Goal: Information Seeking & Learning: Compare options

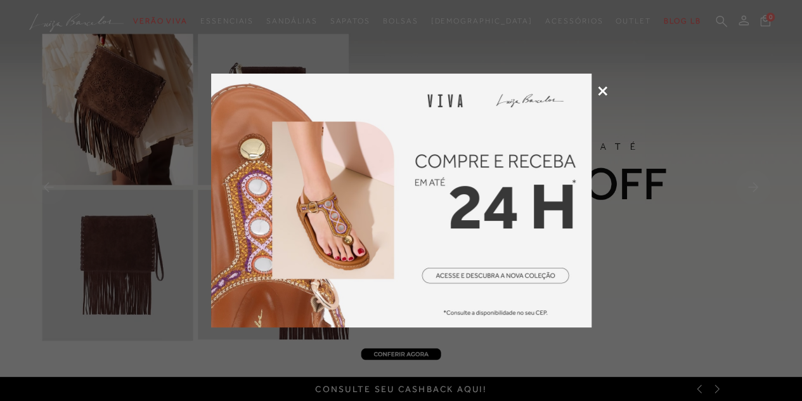
click at [603, 91] on icon at bounding box center [603, 91] width 10 height 10
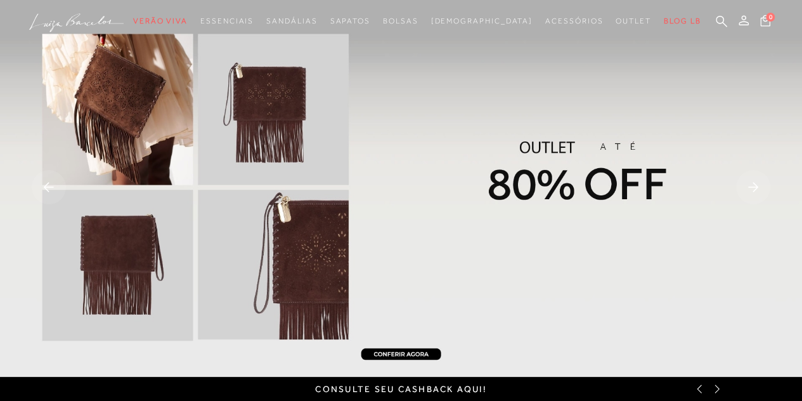
click at [603, 91] on img at bounding box center [401, 188] width 802 height 377
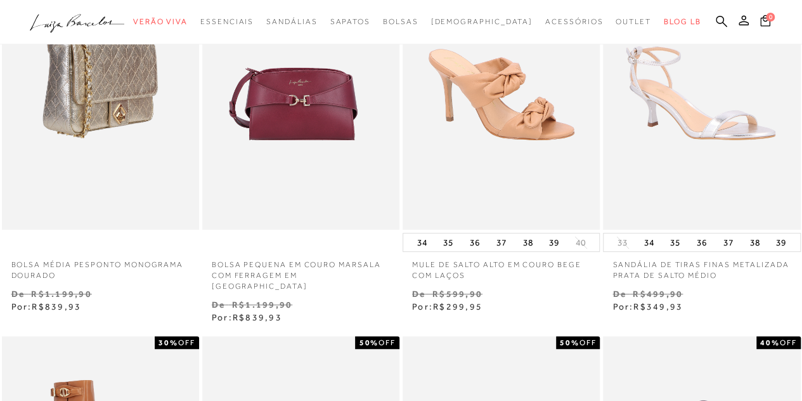
scroll to position [138, 0]
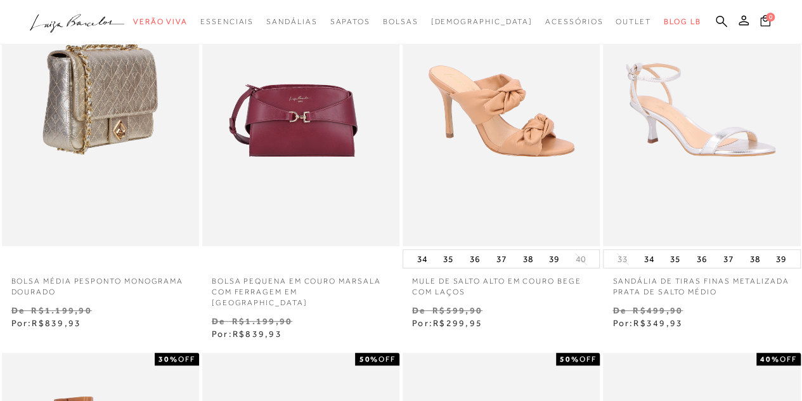
click at [132, 243] on img at bounding box center [101, 99] width 196 height 296
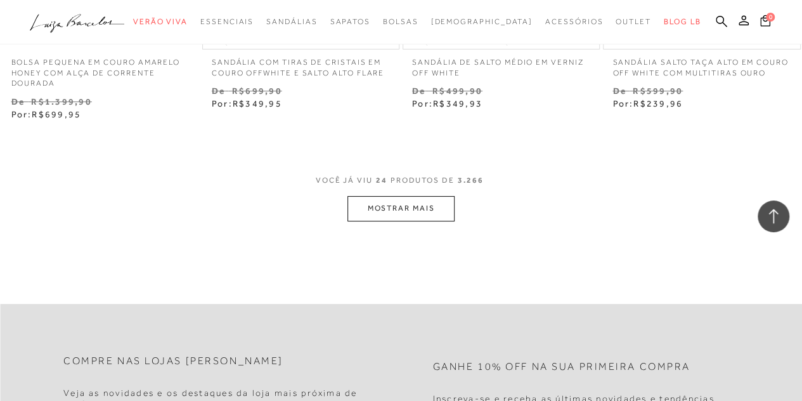
scroll to position [2359, 0]
click at [393, 199] on button "MOSTRAR MAIS" at bounding box center [400, 207] width 106 height 25
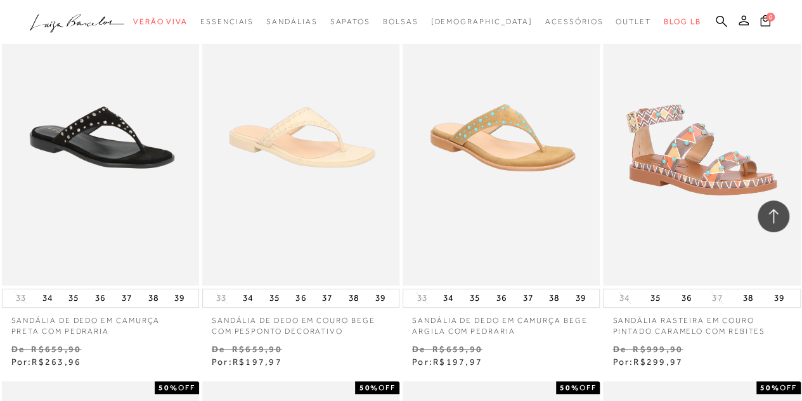
scroll to position [2521, 0]
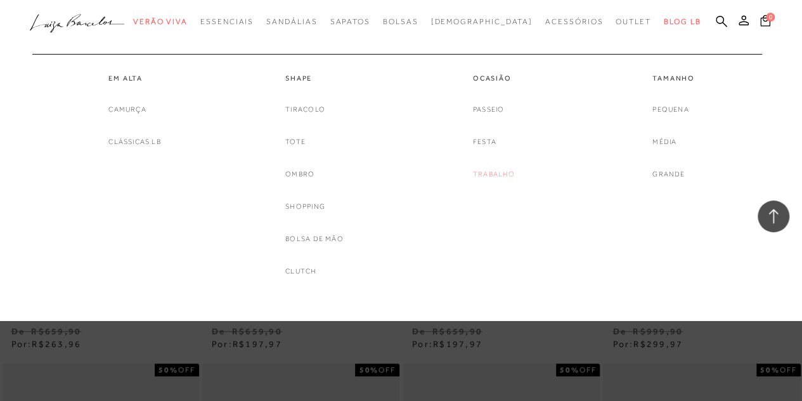
click at [501, 169] on link "Trabalho" at bounding box center [494, 173] width 42 height 13
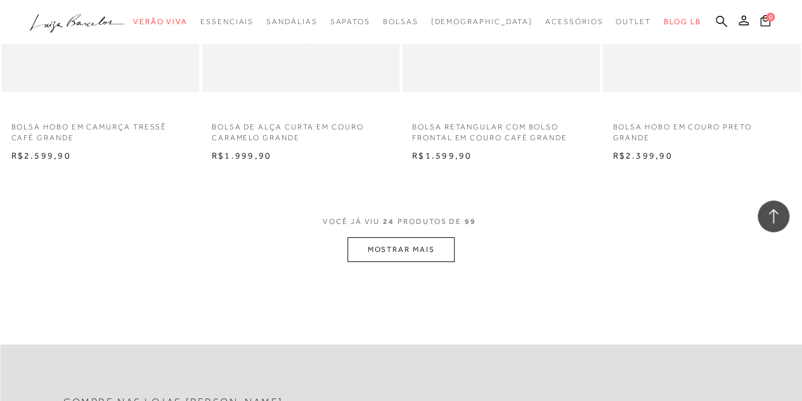
scroll to position [2231, 0]
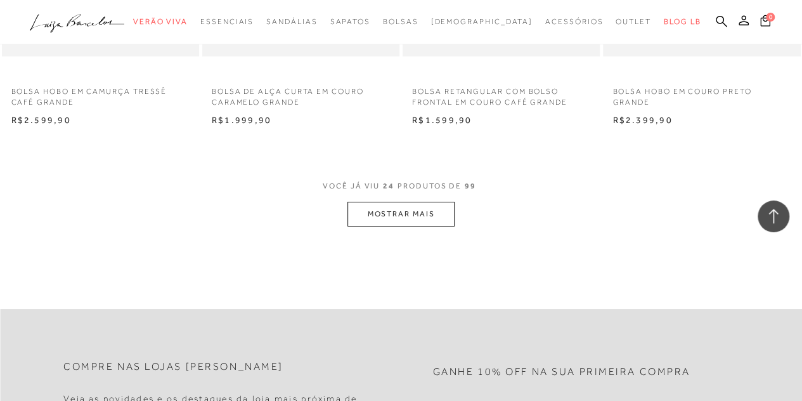
click at [448, 209] on button "MOSTRAR MAIS" at bounding box center [400, 214] width 106 height 25
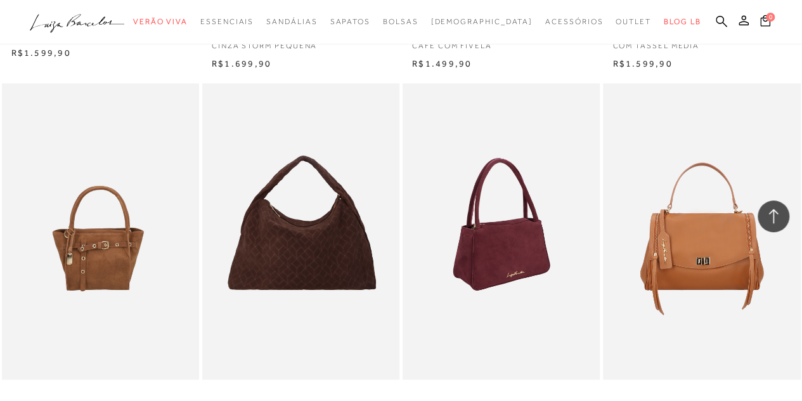
scroll to position [3424, 0]
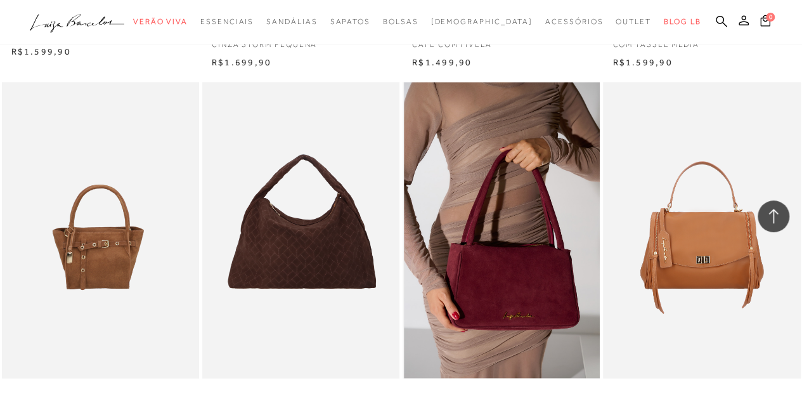
click at [427, 203] on img at bounding box center [502, 230] width 196 height 296
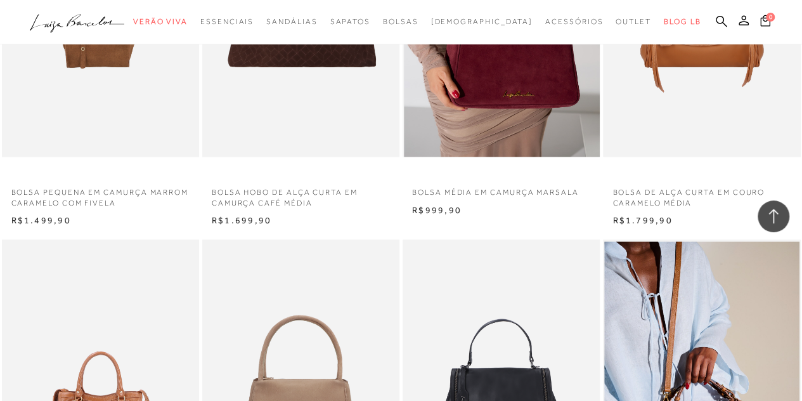
scroll to position [3652, 0]
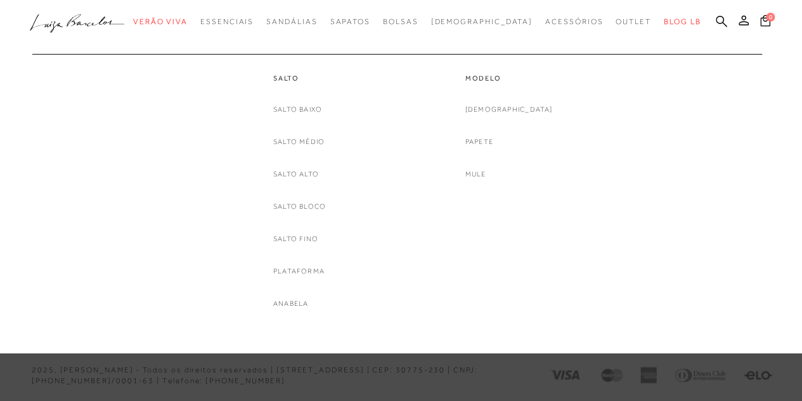
click at [317, 15] on link "Sandálias" at bounding box center [291, 21] width 51 height 23
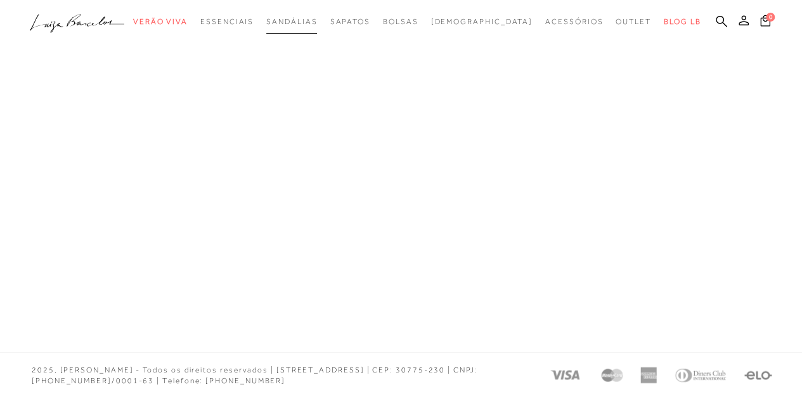
scroll to position [1, 0]
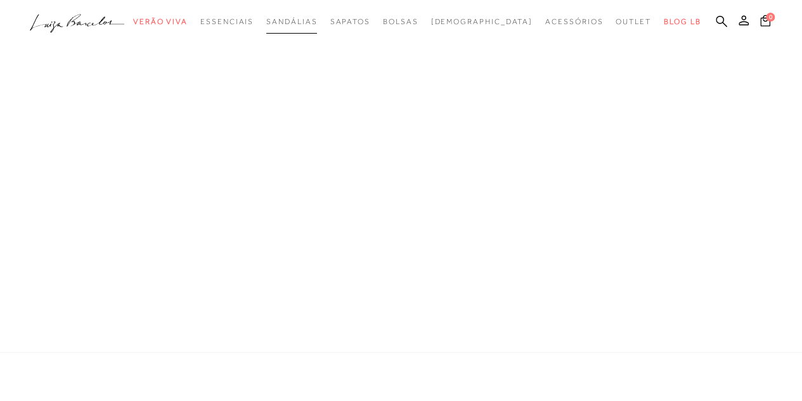
drag, startPoint x: 288, startPoint y: 14, endPoint x: 307, endPoint y: 21, distance: 20.9
click at [307, 21] on span "Sandálias" at bounding box center [291, 21] width 51 height 9
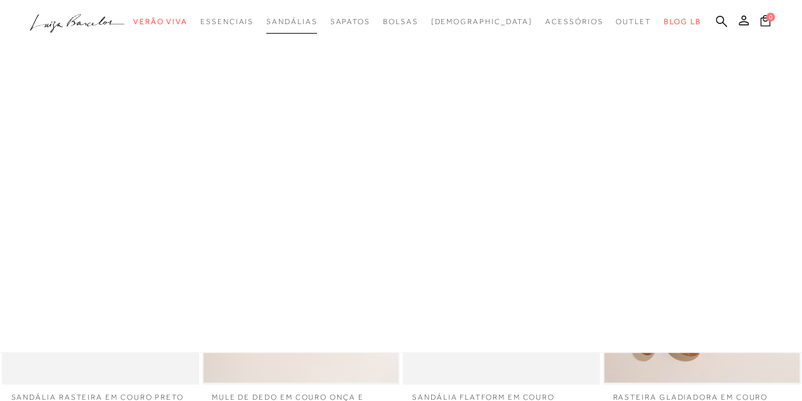
click at [307, 21] on span "Sandálias" at bounding box center [291, 21] width 51 height 9
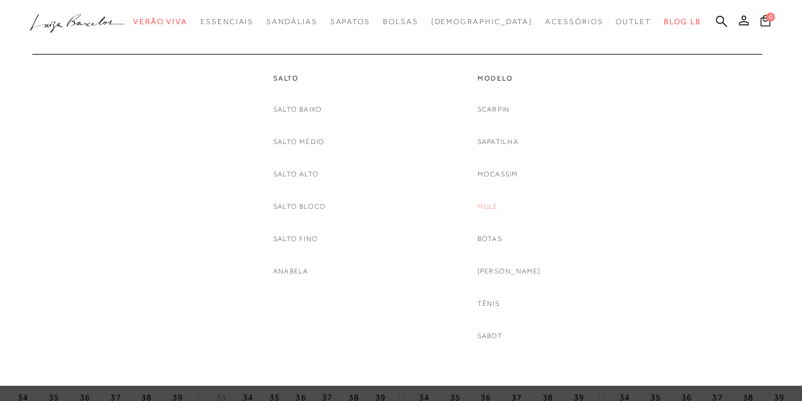
click at [498, 209] on link "Mule" at bounding box center [487, 206] width 21 height 13
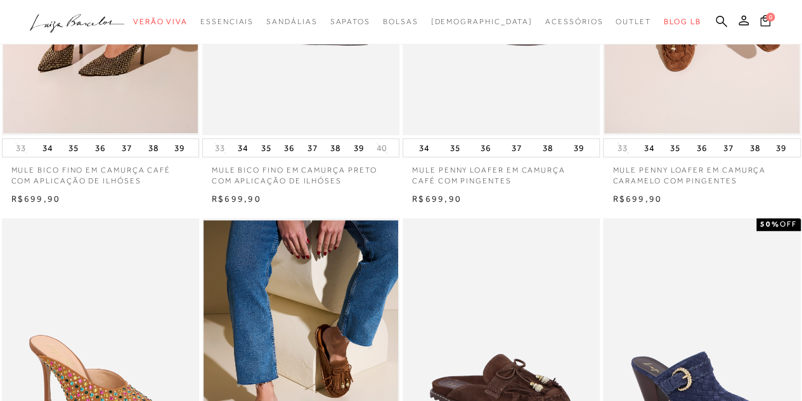
scroll to position [217, 0]
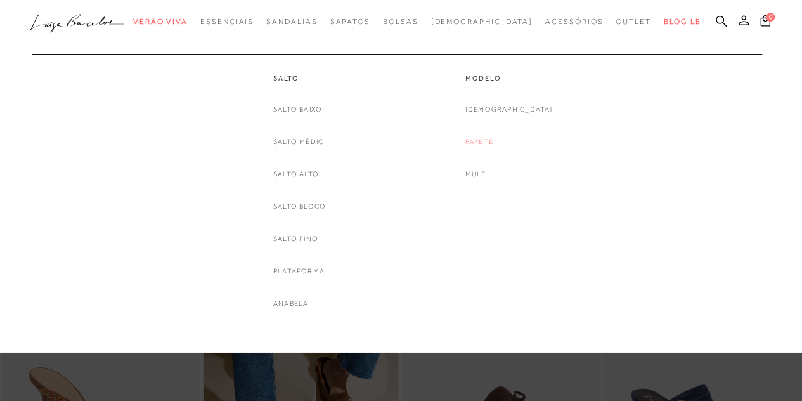
click at [493, 137] on link "Papete" at bounding box center [479, 141] width 28 height 13
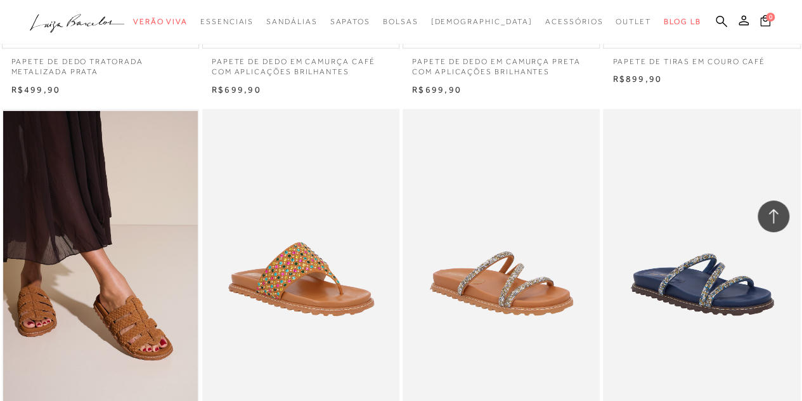
scroll to position [1541, 0]
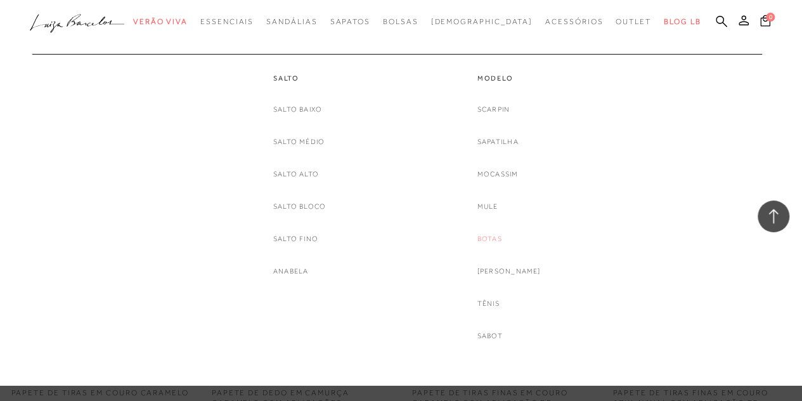
click at [502, 239] on link "Botas" at bounding box center [489, 238] width 25 height 13
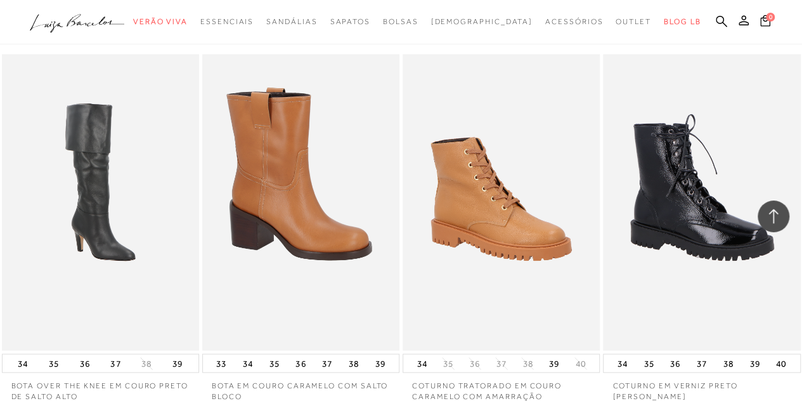
scroll to position [1180, 0]
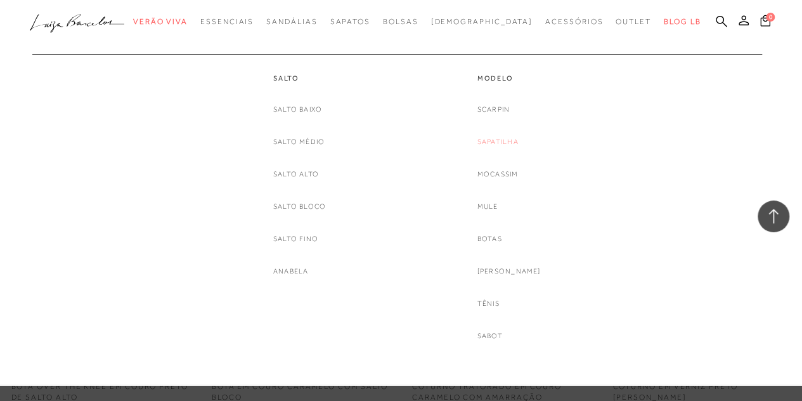
click at [508, 143] on link "Sapatilha" at bounding box center [497, 141] width 41 height 13
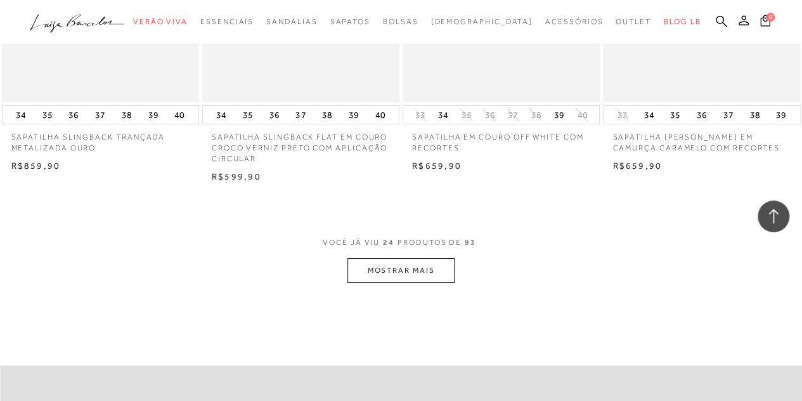
scroll to position [2196, 0]
click at [370, 271] on button "MOSTRAR MAIS" at bounding box center [400, 269] width 106 height 25
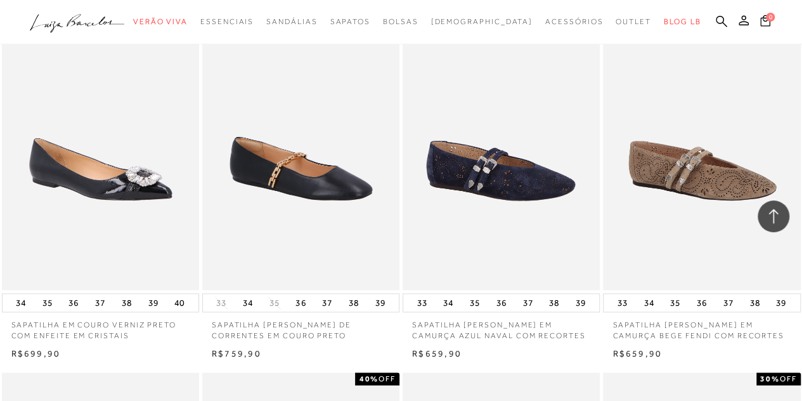
scroll to position [3167, 0]
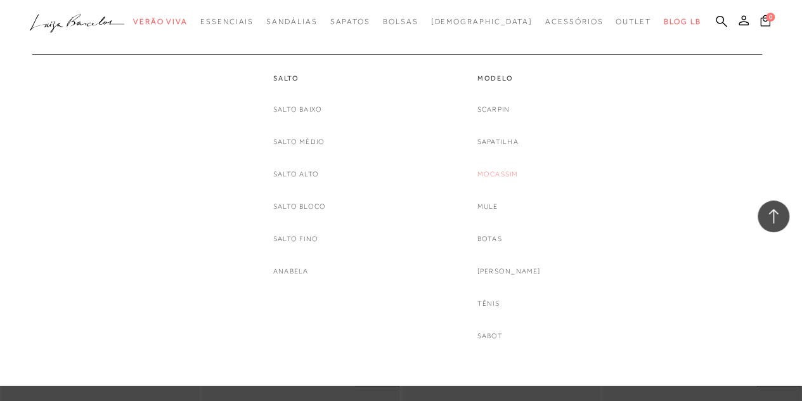
click at [497, 169] on link "Mocassim" at bounding box center [497, 173] width 41 height 13
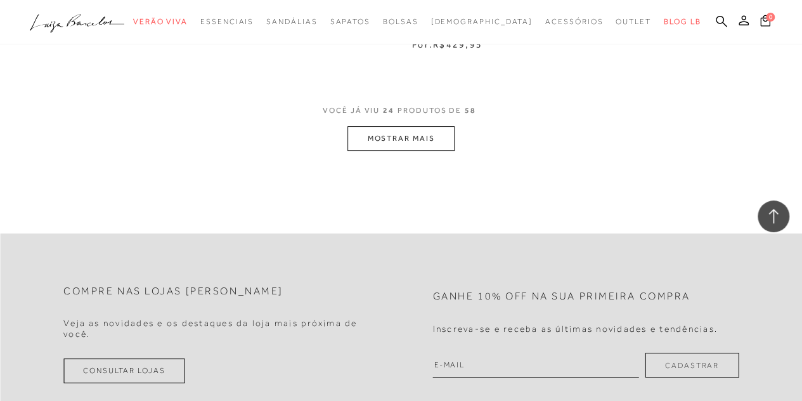
scroll to position [2378, 0]
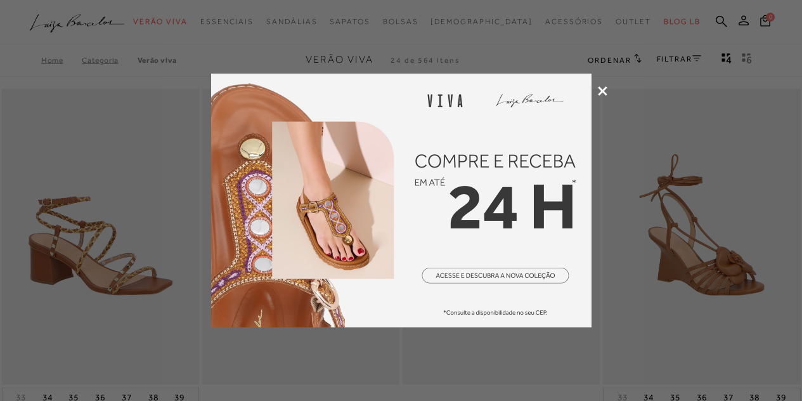
click at [602, 91] on icon at bounding box center [603, 91] width 10 height 10
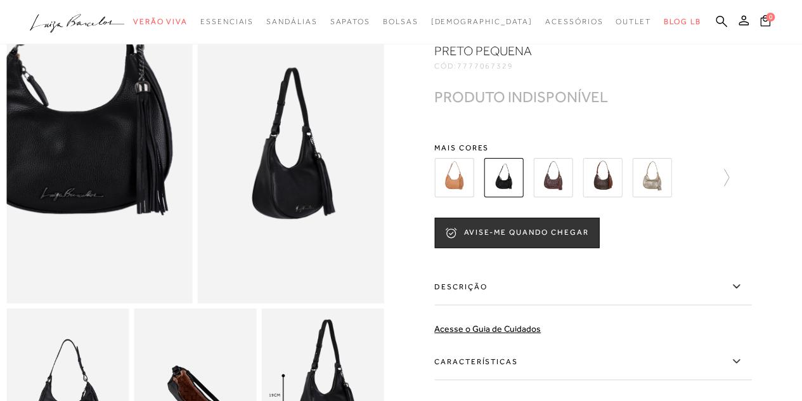
scroll to position [60, 0]
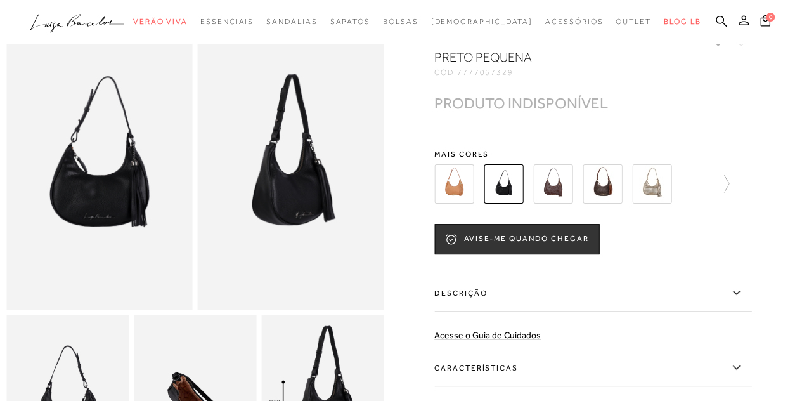
click at [557, 181] on img at bounding box center [552, 183] width 39 height 39
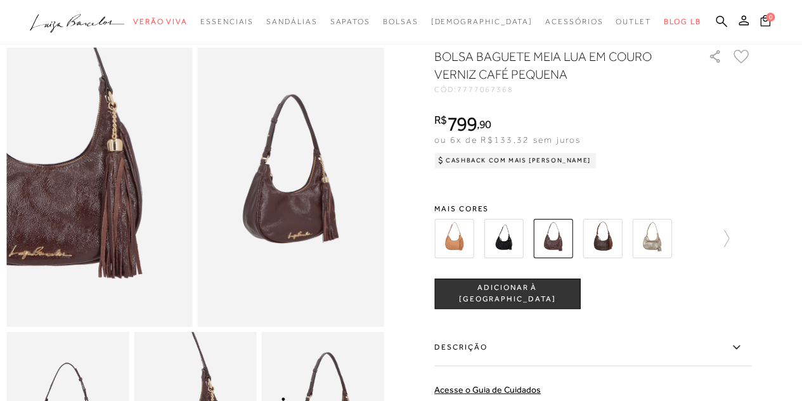
scroll to position [43, 0]
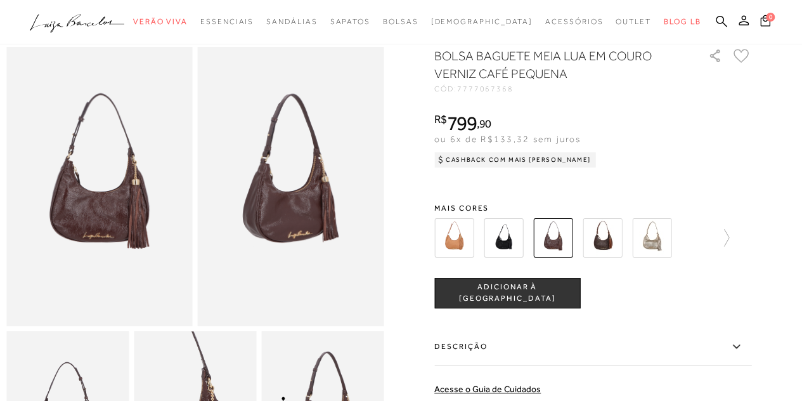
click at [461, 242] on img at bounding box center [453, 237] width 39 height 39
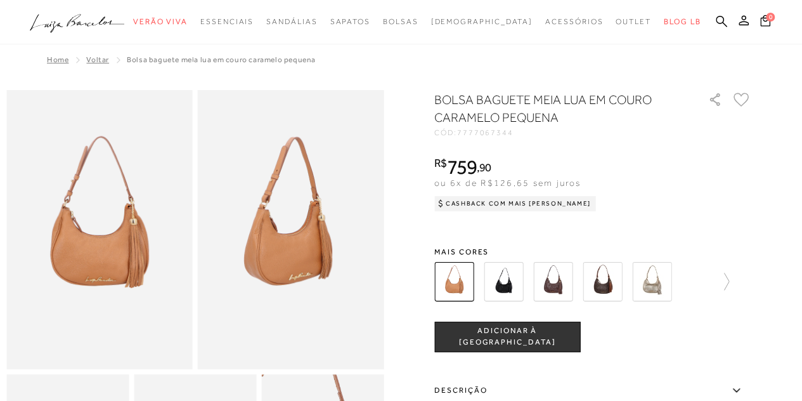
click at [659, 280] on img at bounding box center [651, 281] width 39 height 39
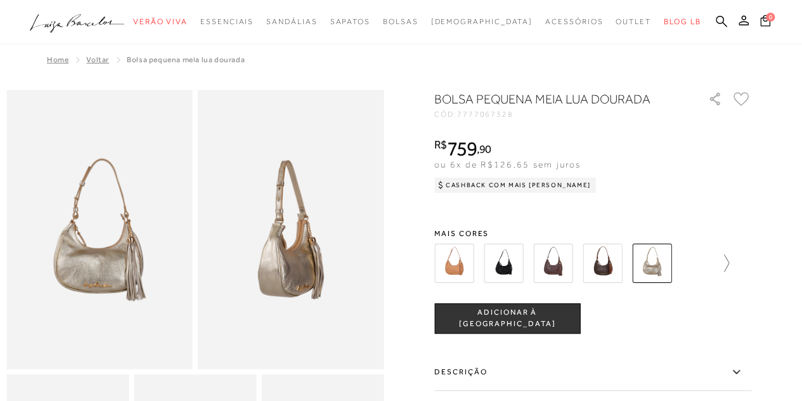
click at [729, 262] on icon at bounding box center [720, 263] width 18 height 18
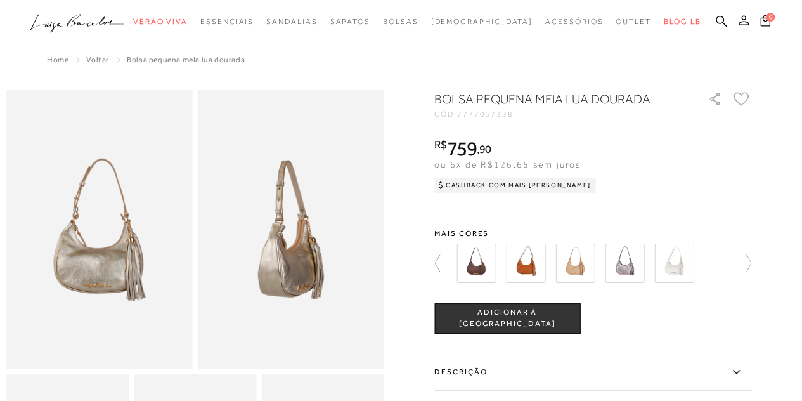
click at [485, 267] on img at bounding box center [475, 262] width 39 height 39
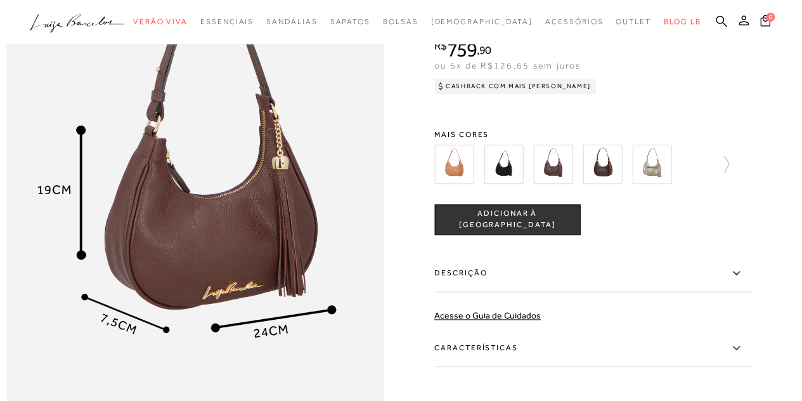
scroll to position [639, 0]
click at [729, 174] on icon at bounding box center [720, 165] width 18 height 18
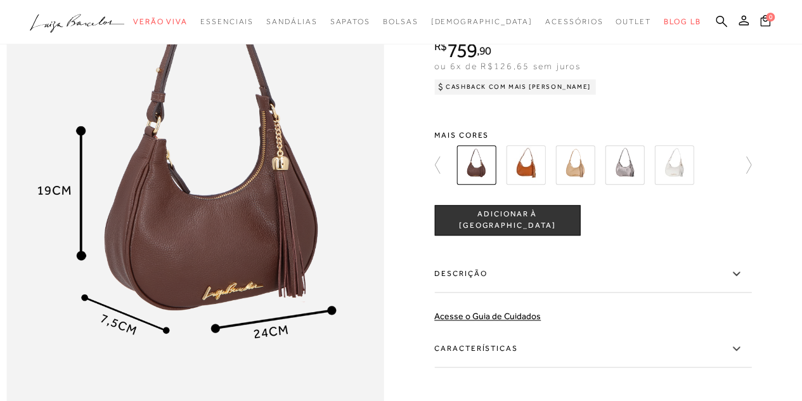
click at [626, 184] on img at bounding box center [624, 164] width 39 height 39
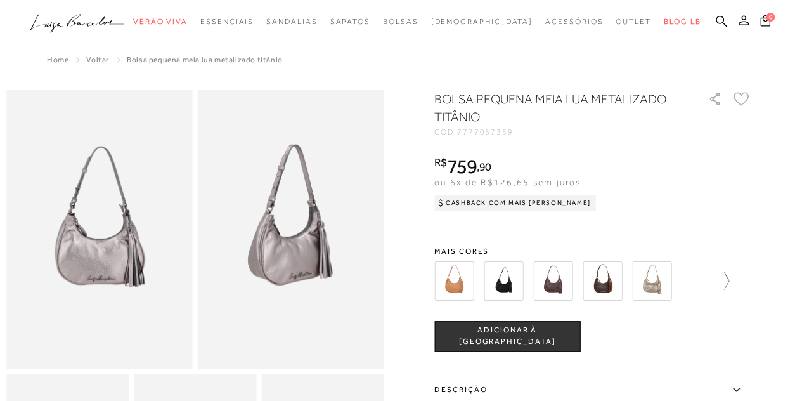
click at [729, 283] on icon at bounding box center [720, 281] width 18 height 18
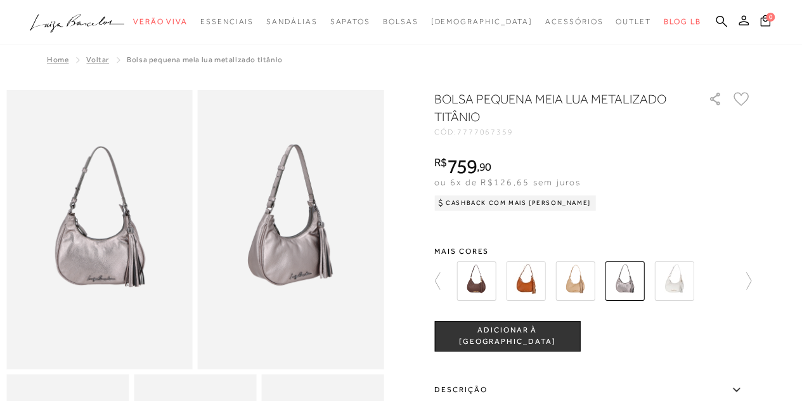
click at [537, 279] on img at bounding box center [525, 280] width 39 height 39
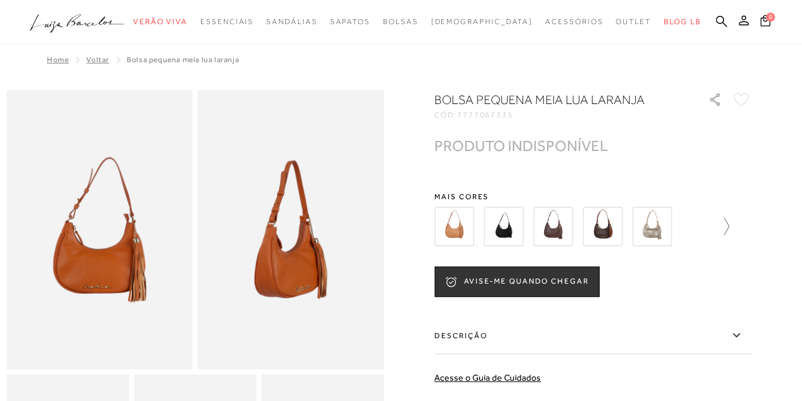
click at [729, 226] on icon at bounding box center [720, 226] width 18 height 18
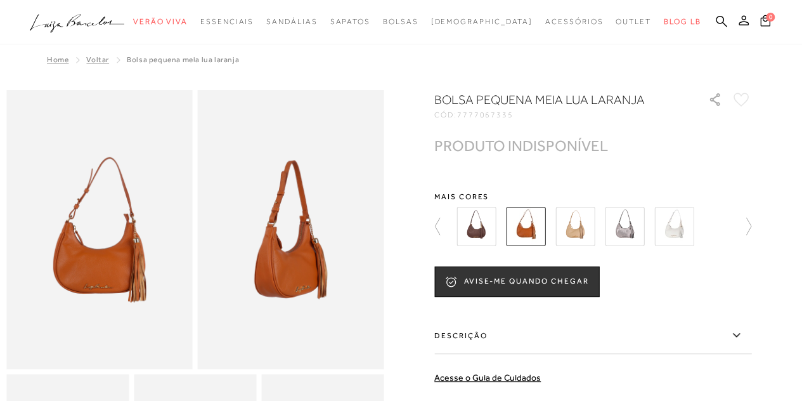
click at [576, 224] on img at bounding box center [574, 226] width 39 height 39
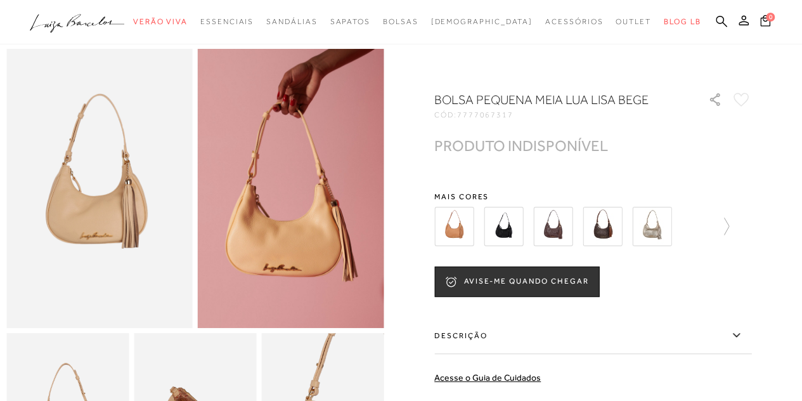
scroll to position [17, 0]
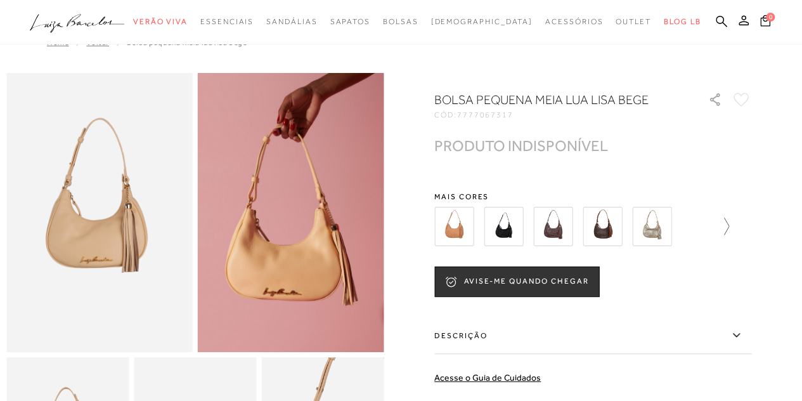
click at [726, 229] on icon at bounding box center [720, 226] width 18 height 18
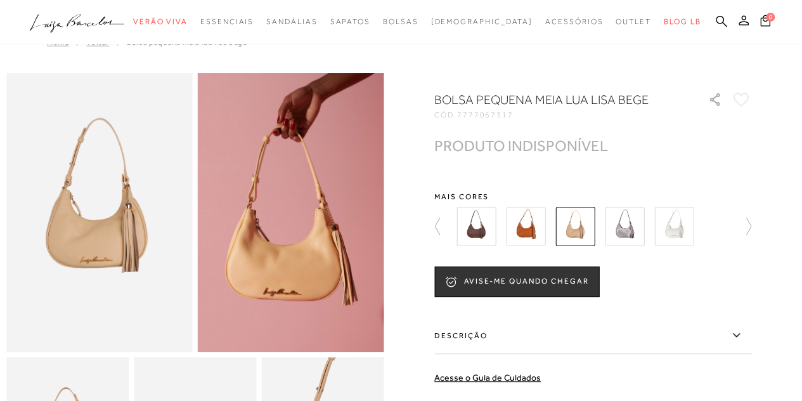
click at [480, 228] on img at bounding box center [475, 226] width 39 height 39
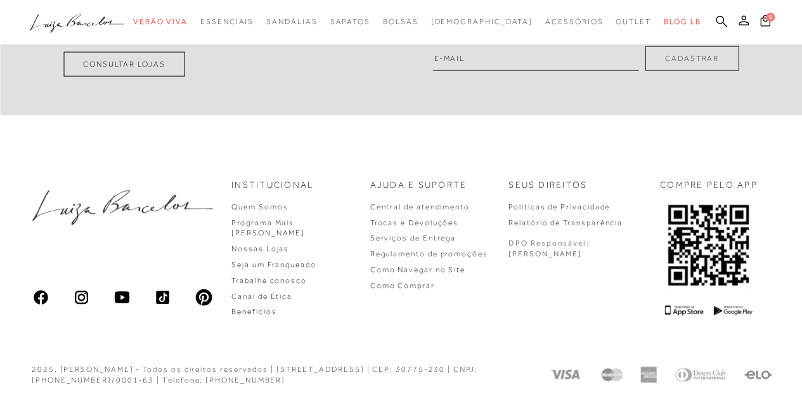
scroll to position [1339, 0]
